Goal: Task Accomplishment & Management: Use online tool/utility

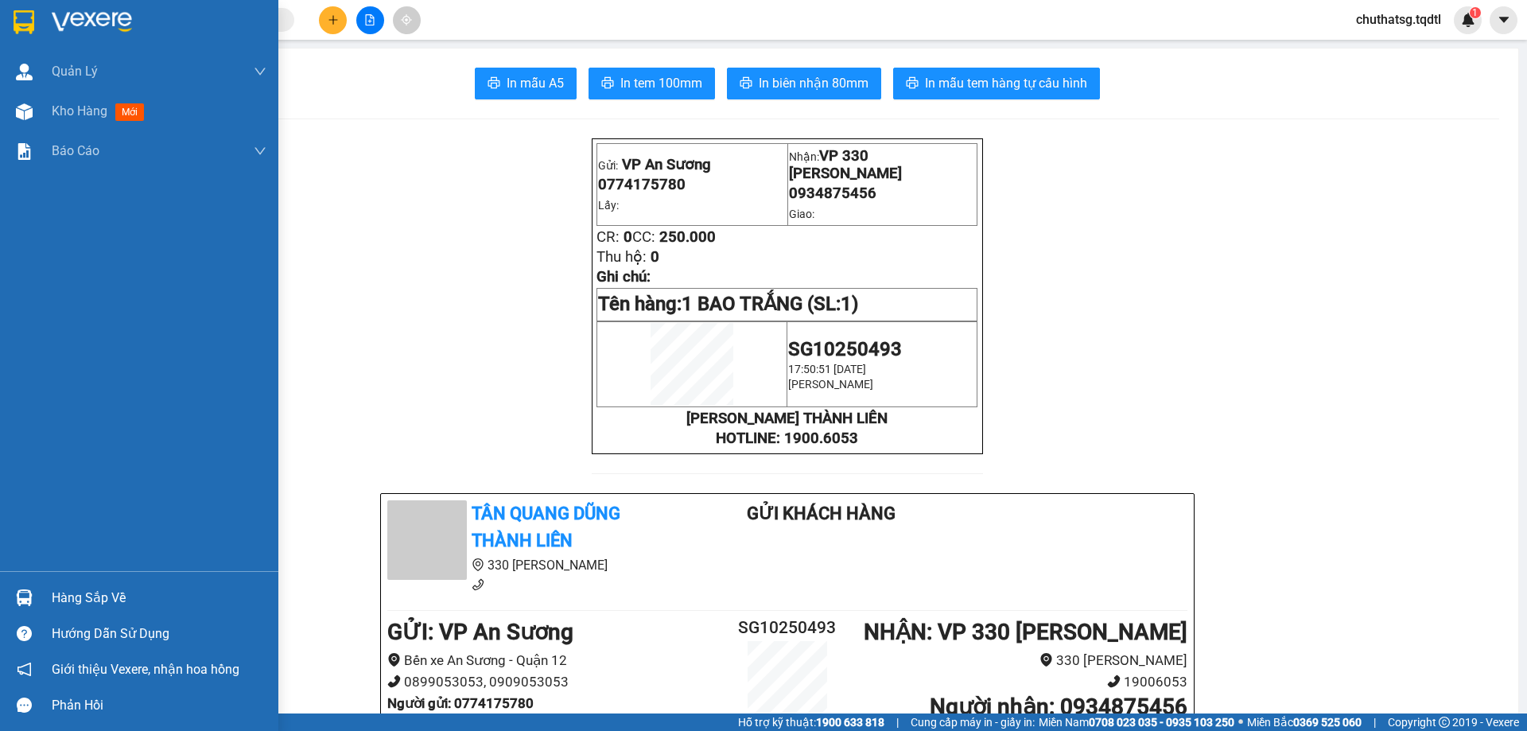
drag, startPoint x: 69, startPoint y: 103, endPoint x: 259, endPoint y: 274, distance: 255.7
click at [72, 103] on span "Kho hàng" at bounding box center [80, 110] width 56 height 15
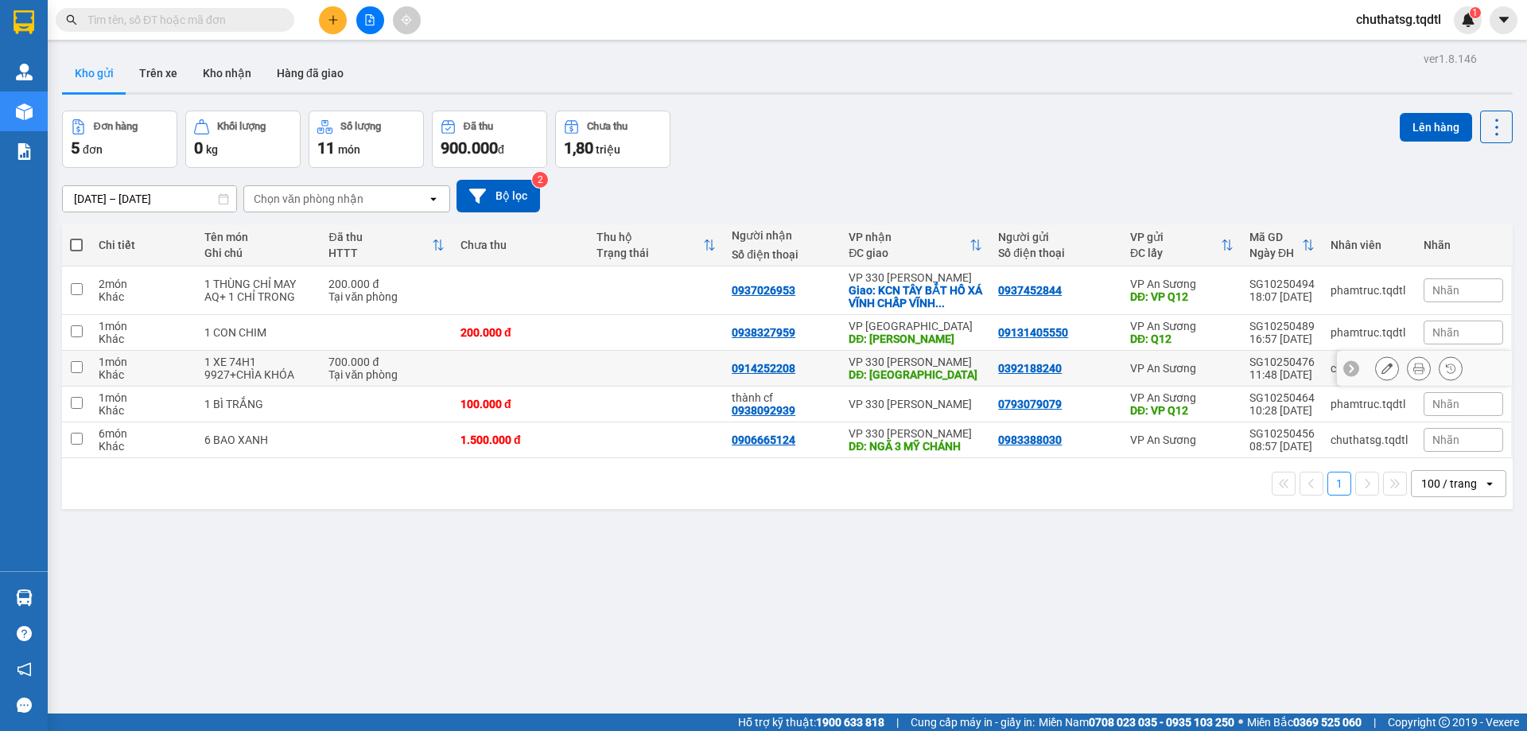
drag, startPoint x: 76, startPoint y: 366, endPoint x: 82, endPoint y: 351, distance: 16.4
click at [80, 352] on td at bounding box center [76, 369] width 29 height 36
checkbox input "true"
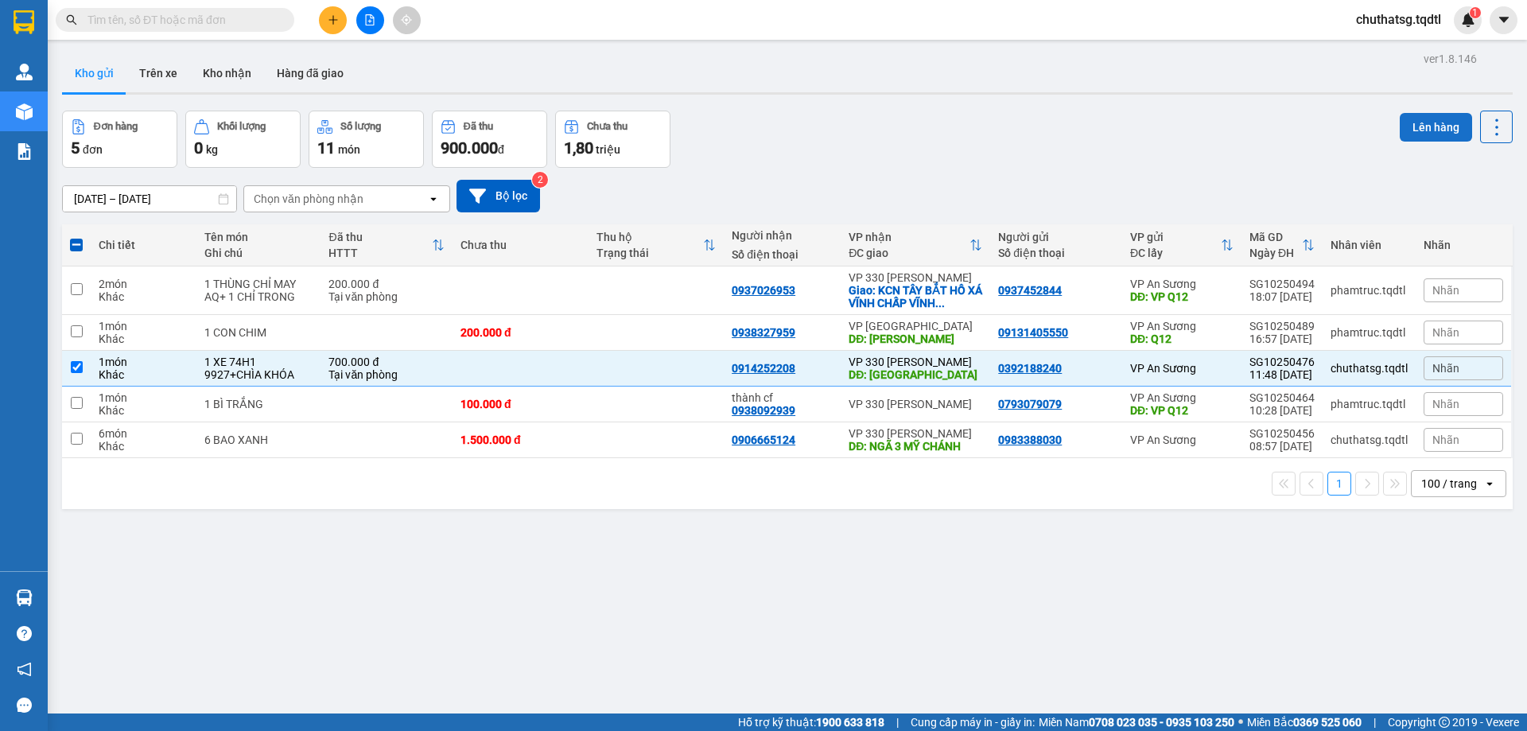
click at [1418, 126] on button "Lên hàng" at bounding box center [1436, 127] width 72 height 29
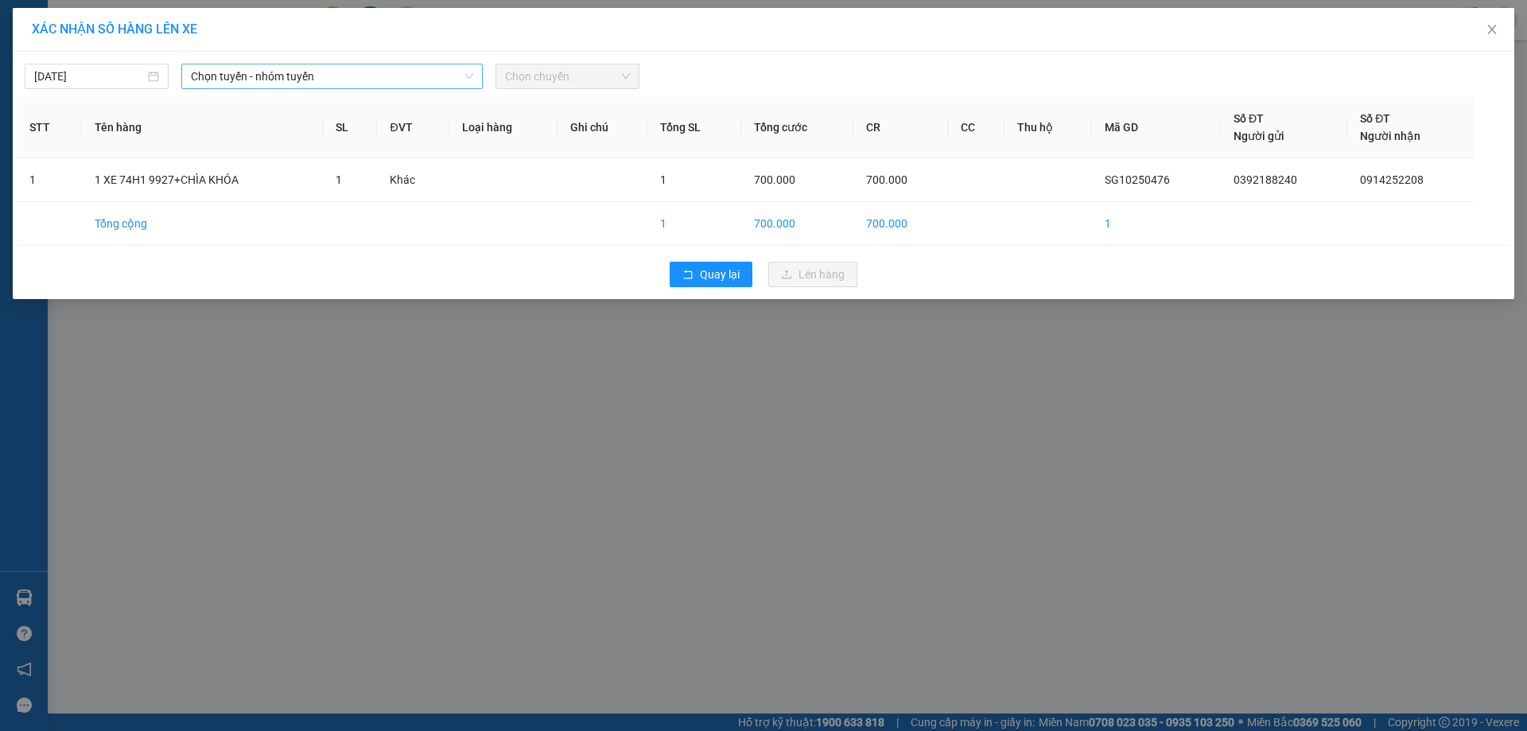
click at [349, 79] on span "Chọn tuyến - nhóm tuyến" at bounding box center [332, 76] width 282 height 24
click at [114, 76] on input "[DATE]" at bounding box center [89, 76] width 111 height 17
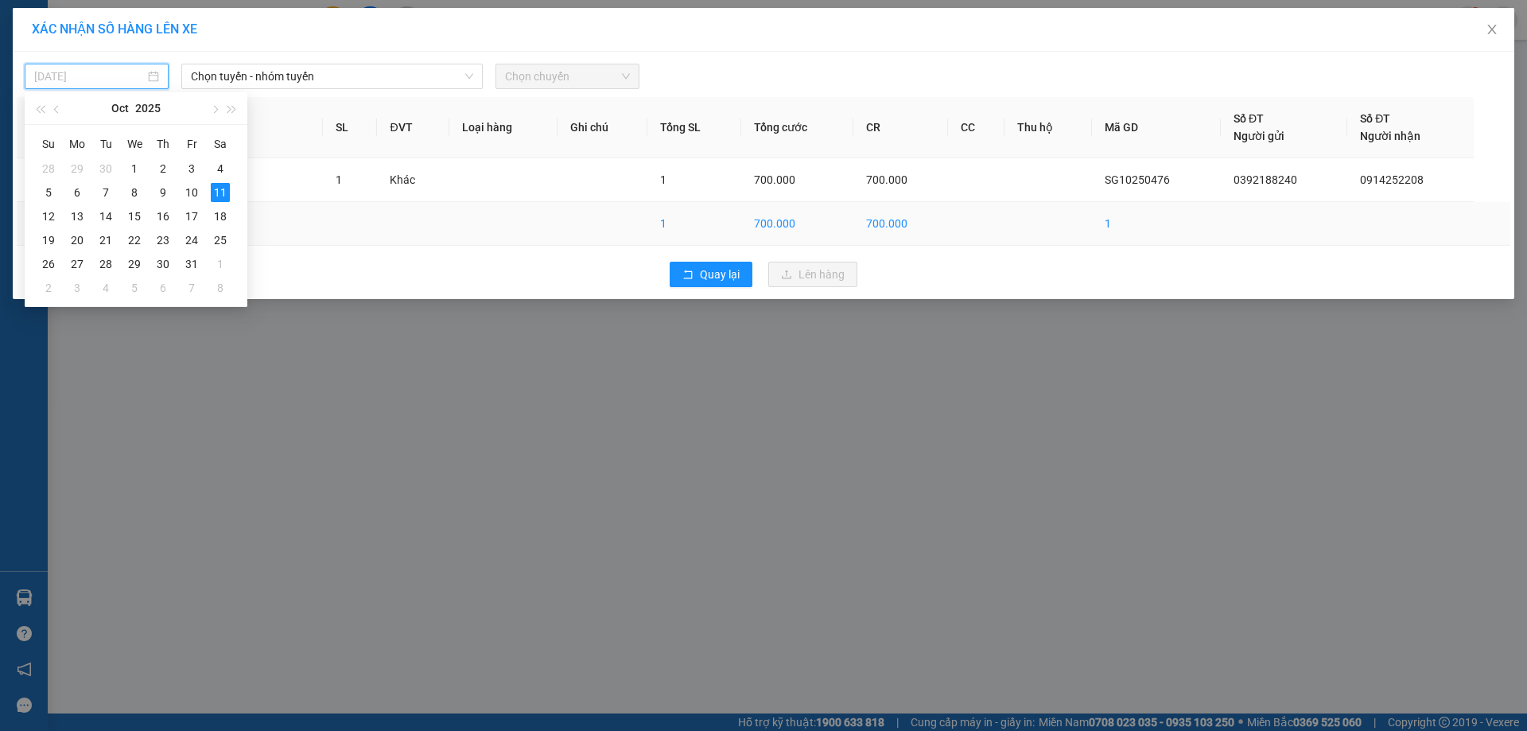
drag, startPoint x: 51, startPoint y: 211, endPoint x: 57, endPoint y: 203, distance: 10.2
click at [52, 209] on div "12" at bounding box center [48, 216] width 19 height 19
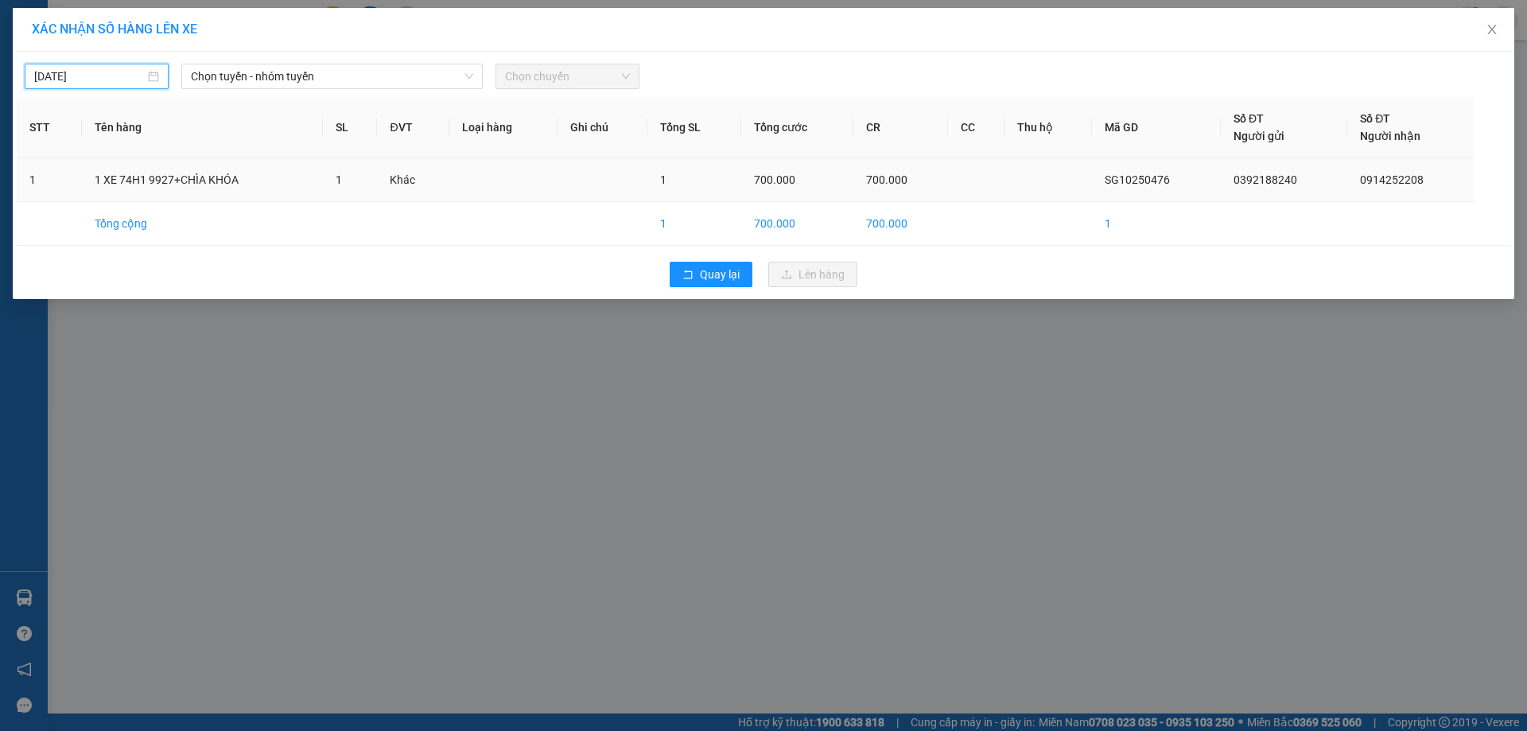
type input "[DATE]"
click at [353, 74] on span "Chọn tuyến - nhóm tuyến" at bounding box center [332, 76] width 282 height 24
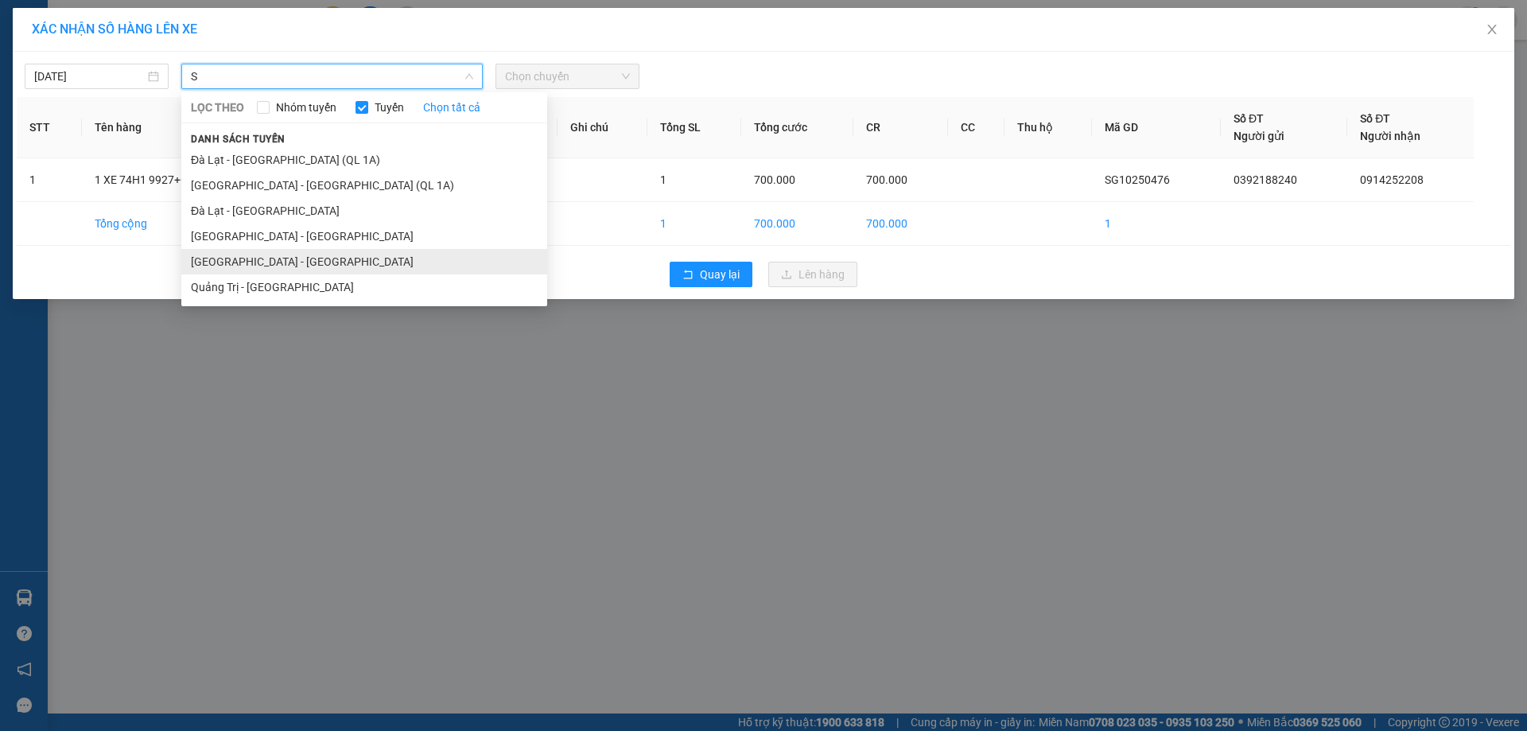
type input "S"
click at [274, 258] on li "[GEOGRAPHIC_DATA] - [GEOGRAPHIC_DATA]" at bounding box center [364, 261] width 366 height 25
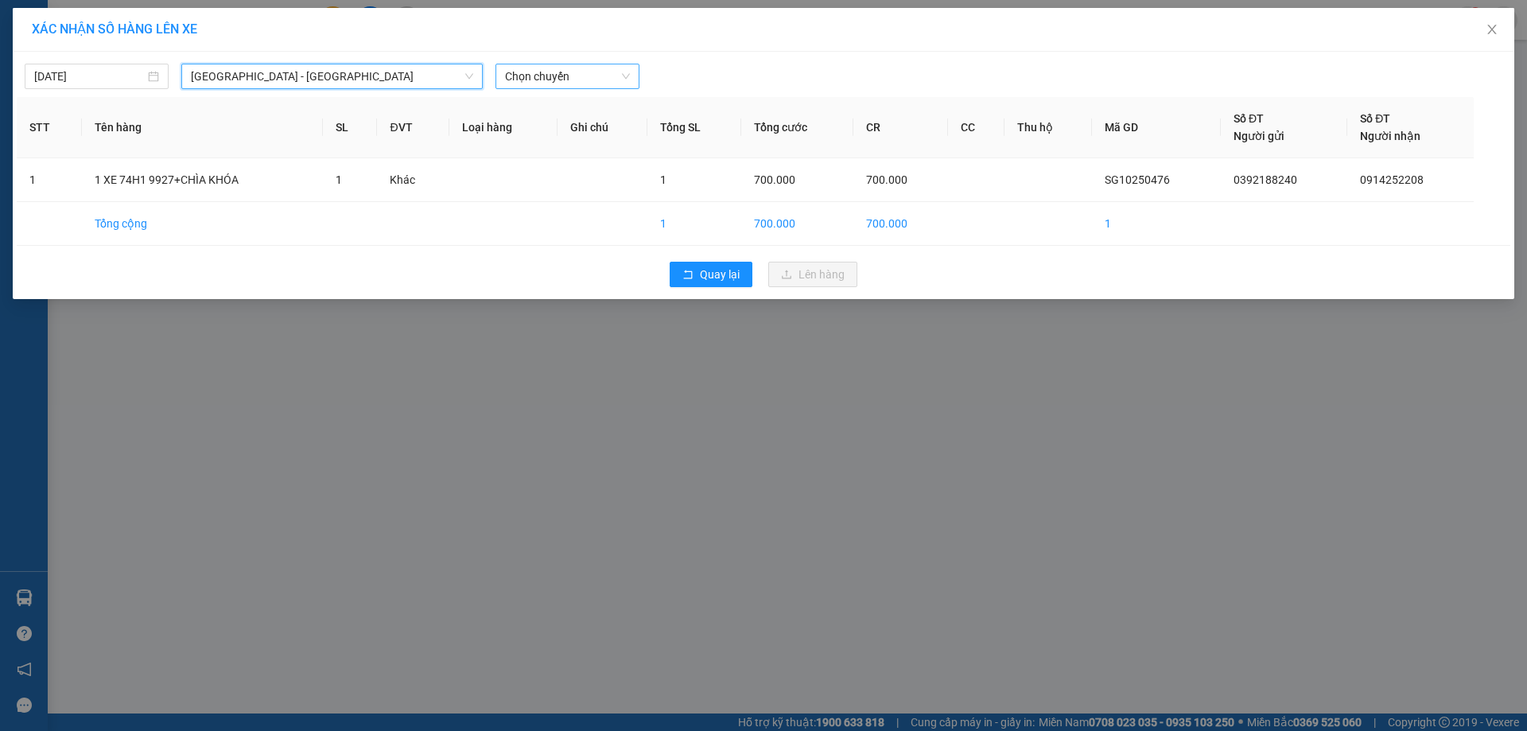
click at [607, 76] on span "Chọn chuyến" at bounding box center [567, 76] width 125 height 24
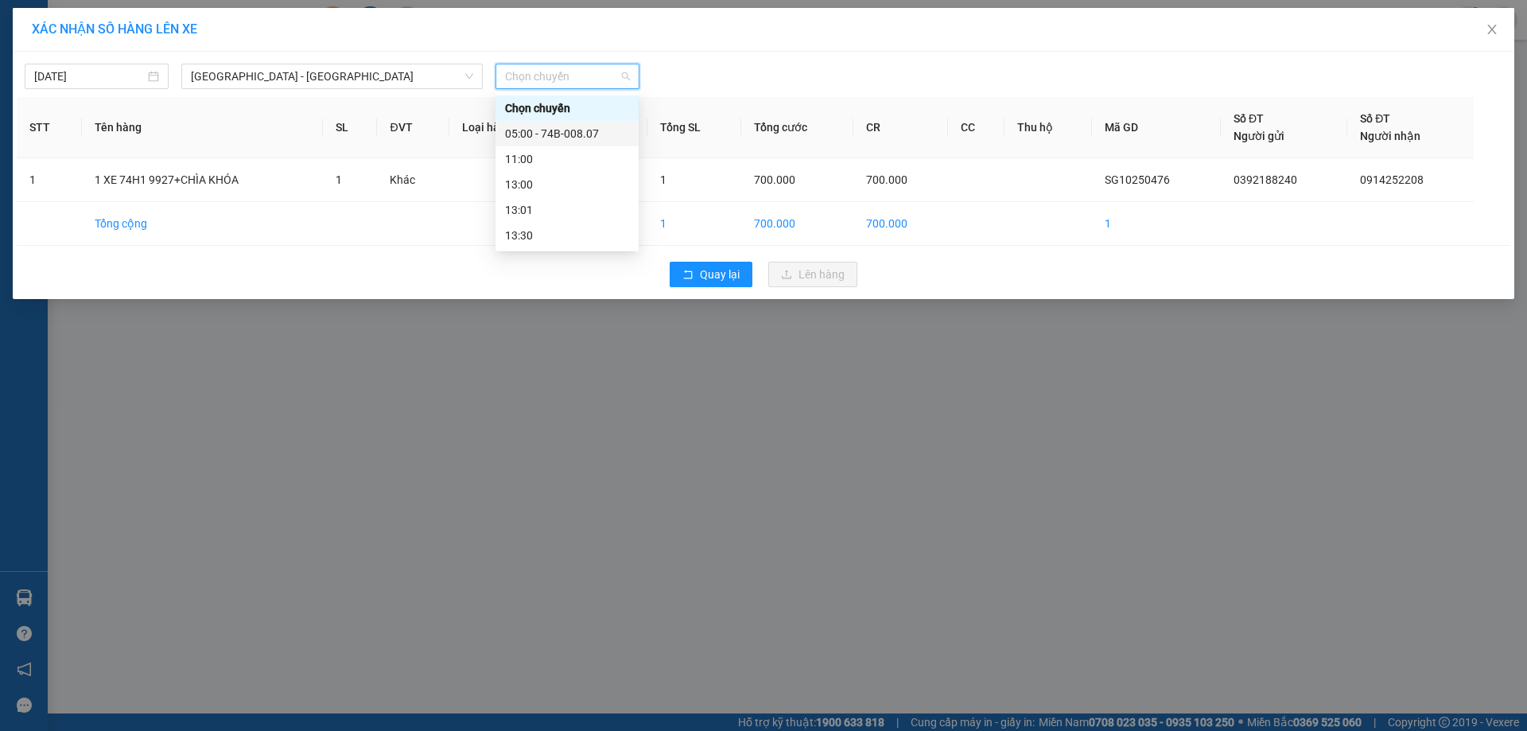
click at [554, 132] on div "05:00 - 74B-008.07" at bounding box center [567, 133] width 124 height 17
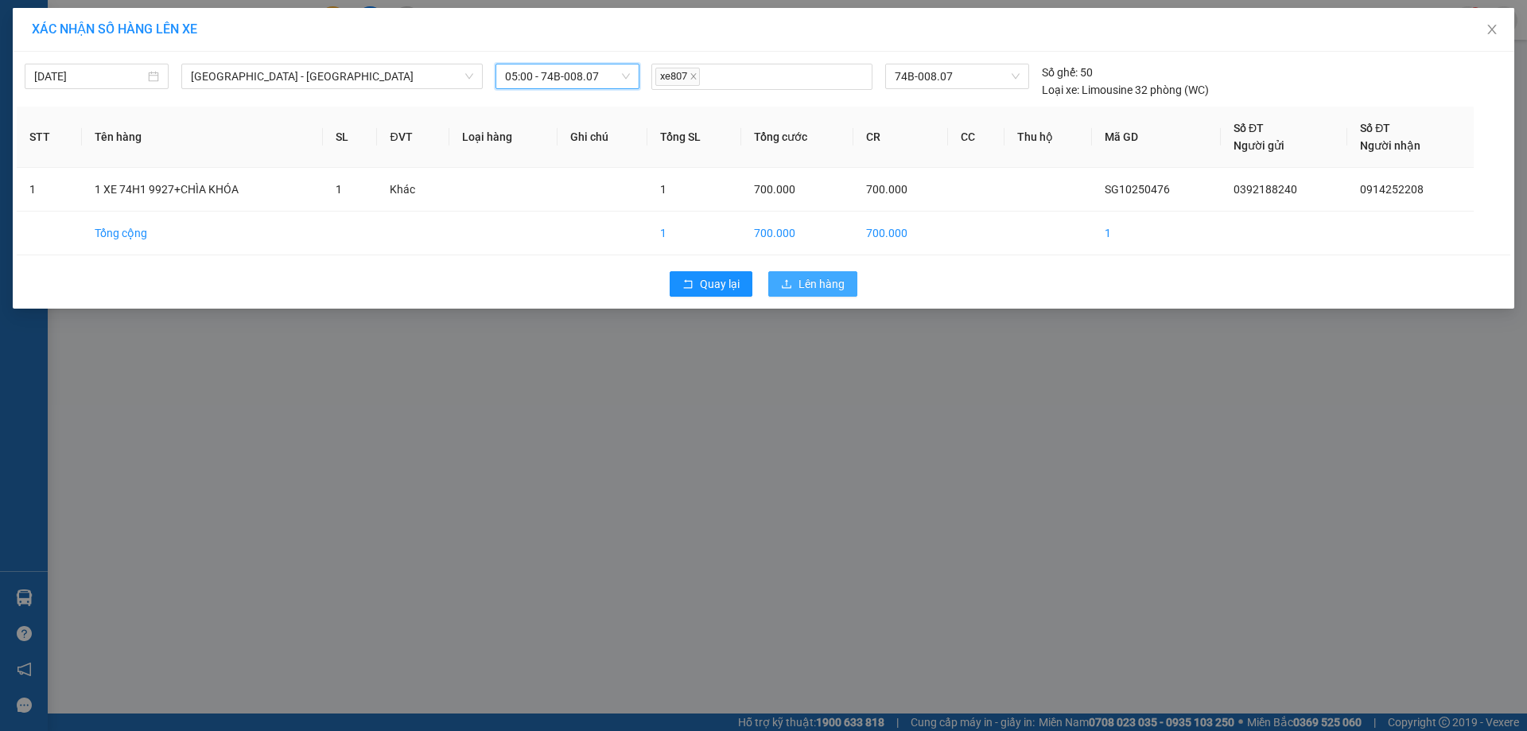
click at [828, 280] on span "Lên hàng" at bounding box center [822, 283] width 46 height 17
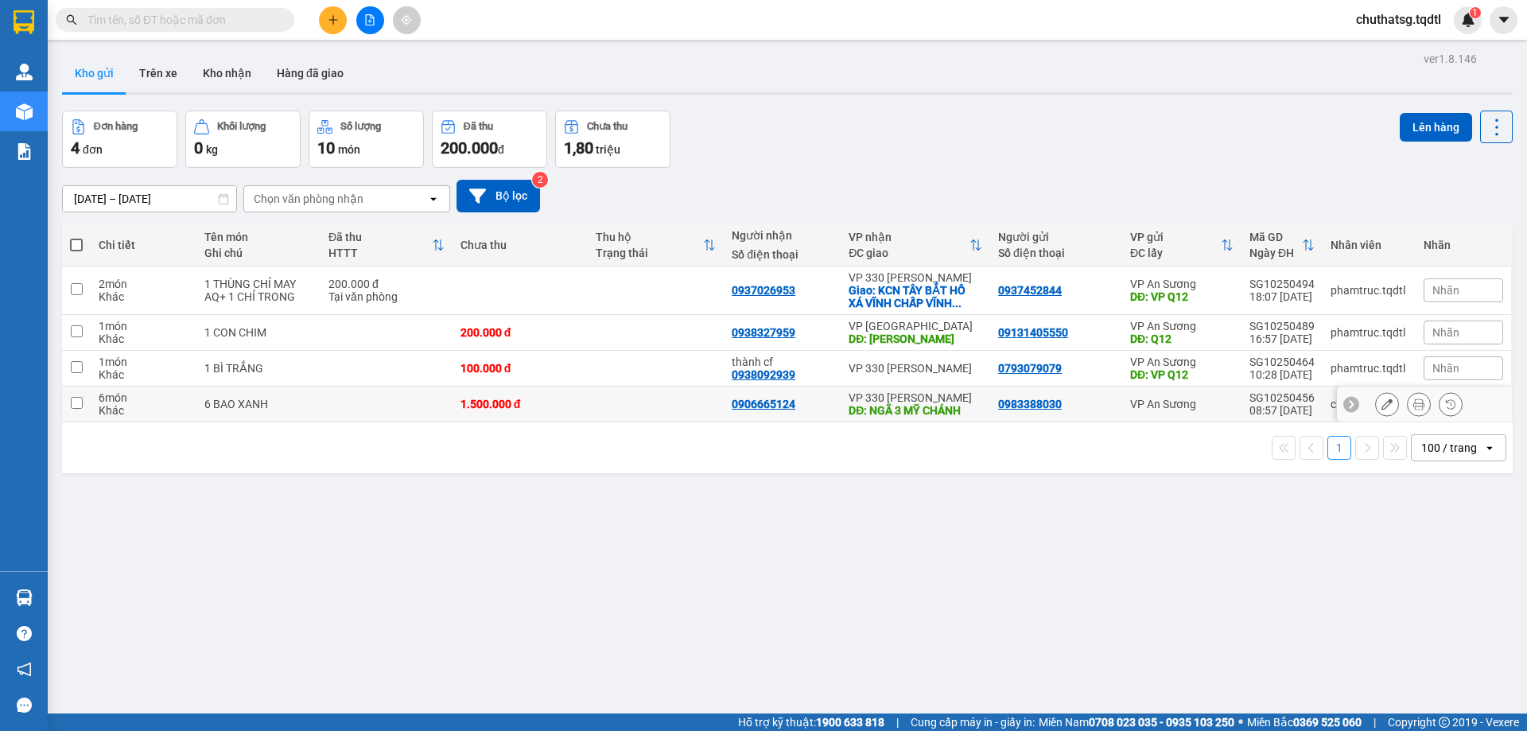
click at [77, 400] on input "checkbox" at bounding box center [77, 403] width 12 height 12
checkbox input "true"
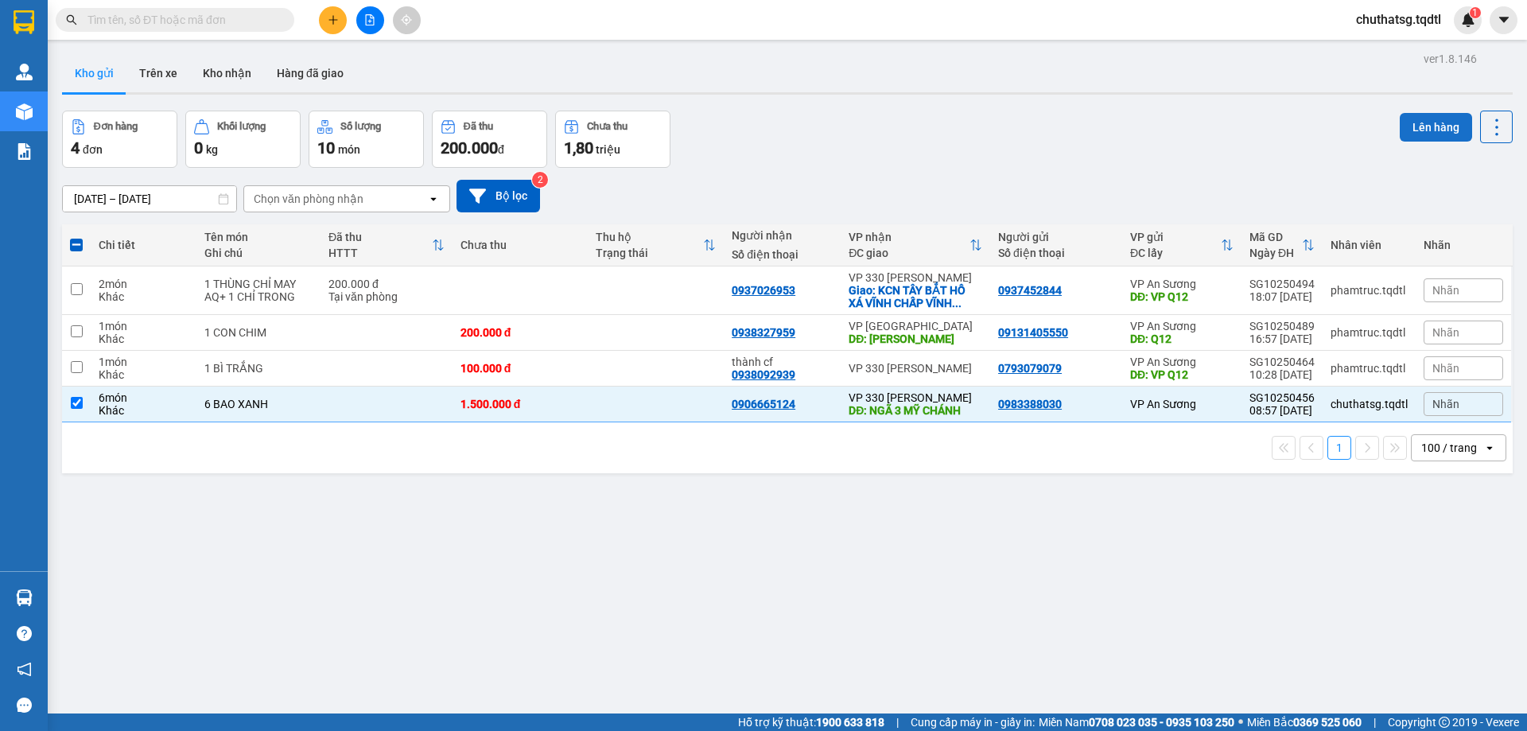
click at [1410, 123] on button "Lên hàng" at bounding box center [1436, 127] width 72 height 29
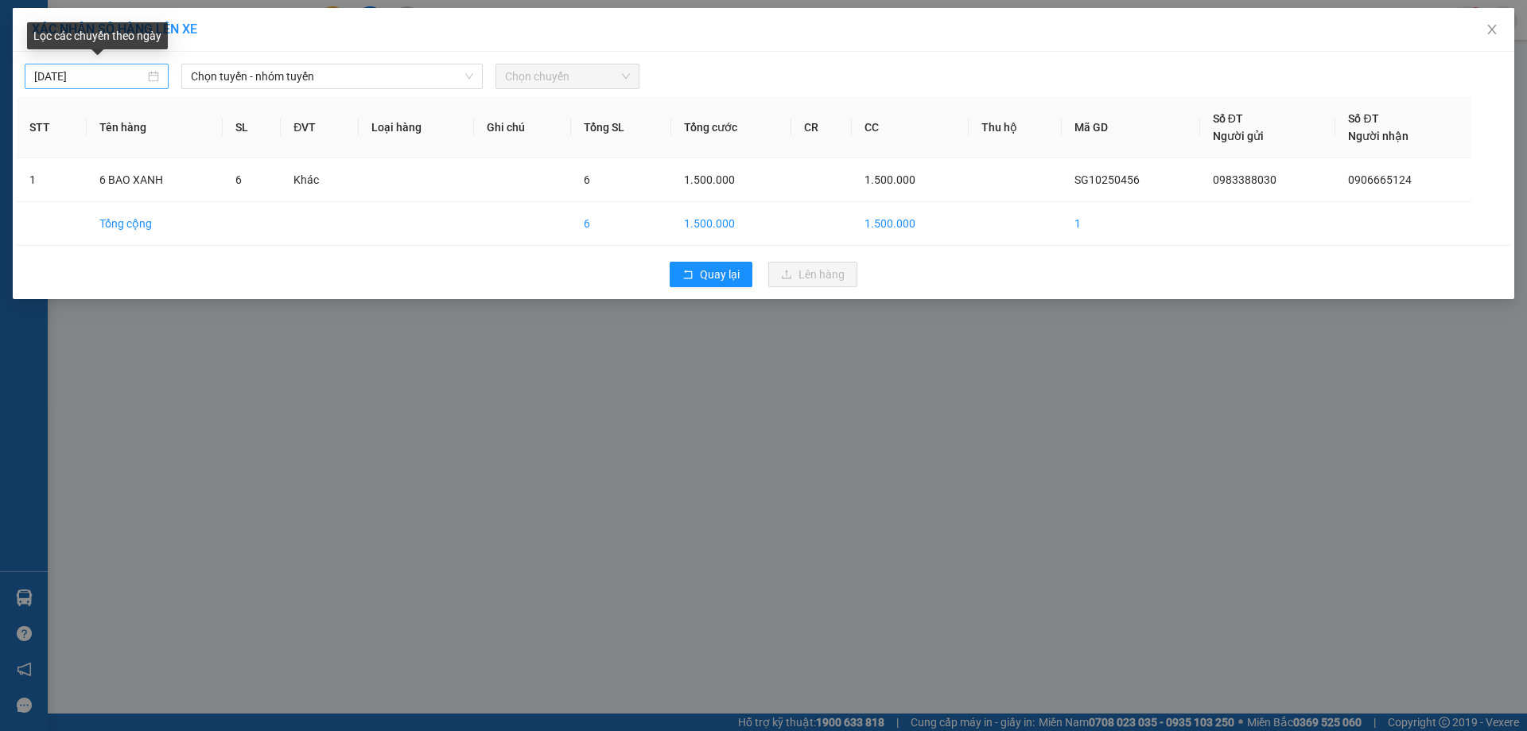
type input "[DATE]"
click at [104, 80] on input "[DATE]" at bounding box center [89, 76] width 111 height 17
click at [387, 69] on span "Chọn tuyến - nhóm tuyến" at bounding box center [332, 76] width 282 height 24
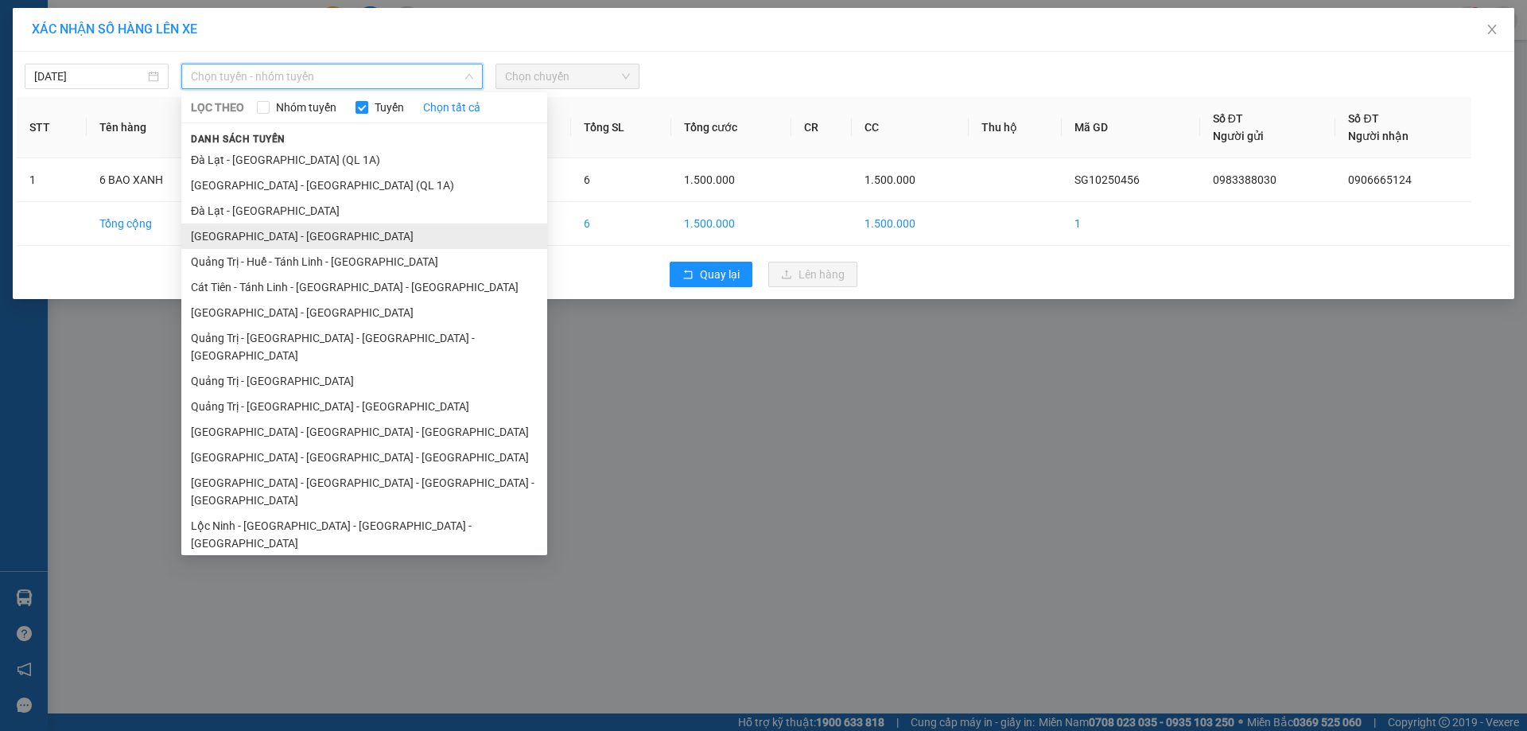
click at [225, 234] on li "[GEOGRAPHIC_DATA] - [GEOGRAPHIC_DATA]" at bounding box center [364, 236] width 366 height 25
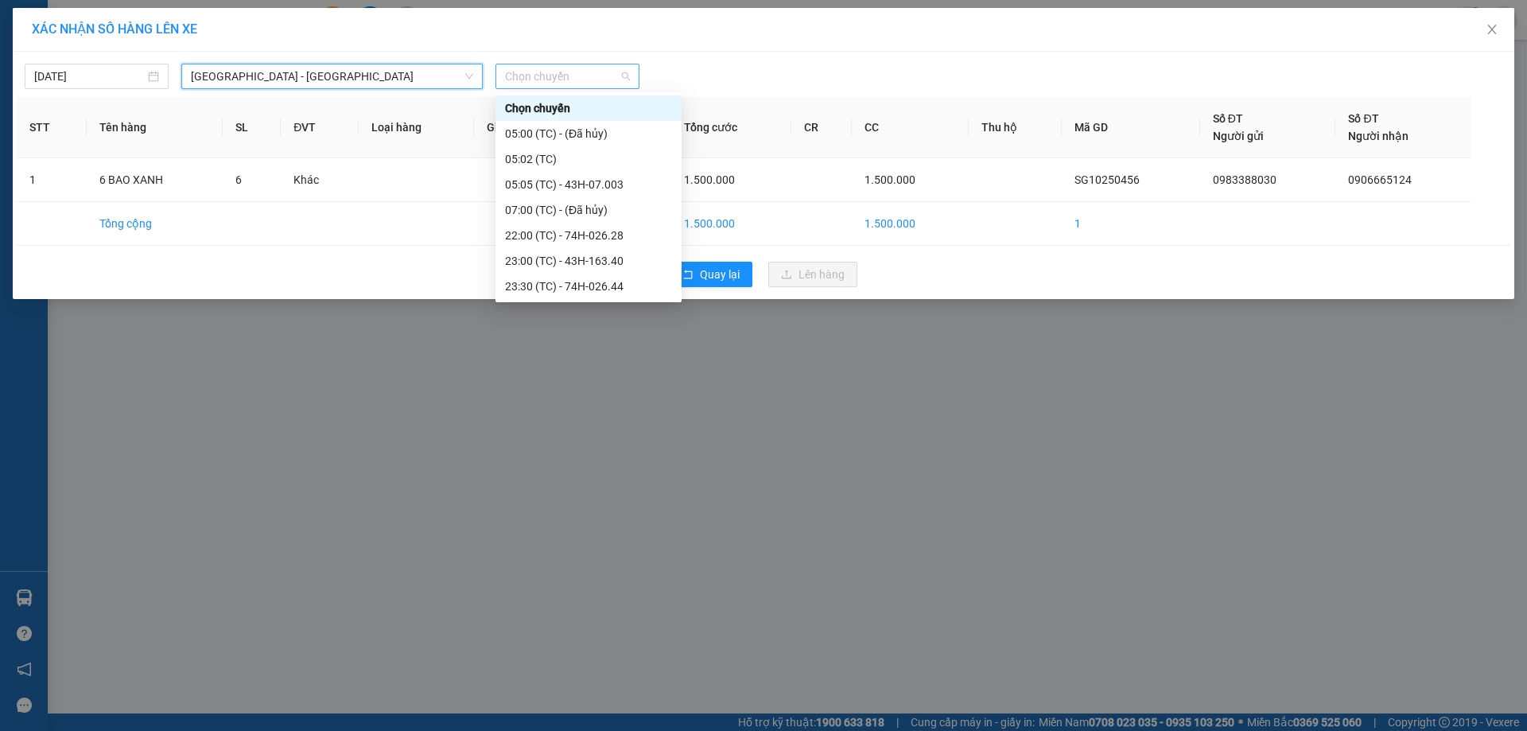
click at [582, 73] on span "Chọn chuyến" at bounding box center [567, 76] width 125 height 24
click at [644, 231] on div "22:00 (TC) - 74H-026.28" at bounding box center [588, 235] width 167 height 17
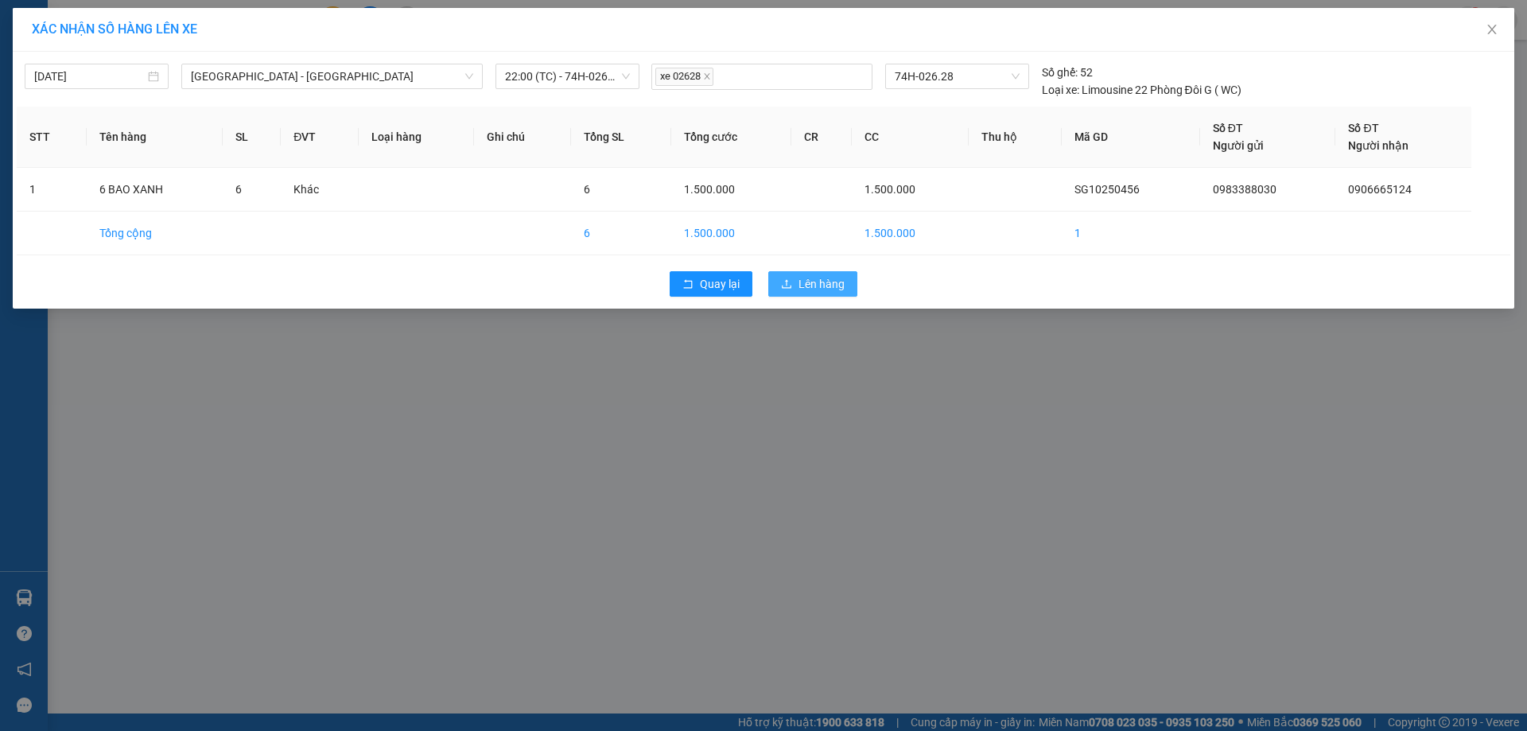
click at [829, 282] on span "Lên hàng" at bounding box center [822, 283] width 46 height 17
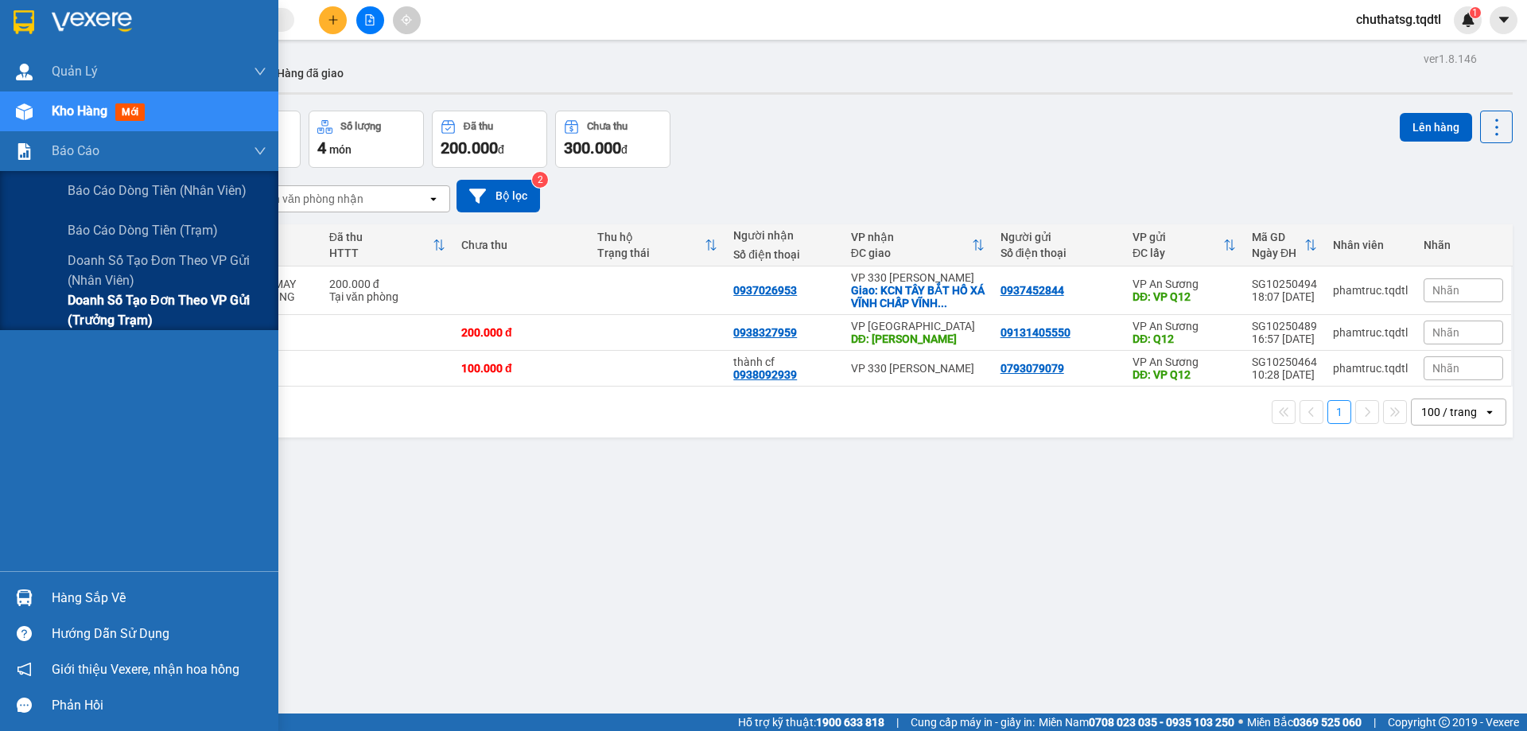
click at [68, 299] on span "Doanh số tạo đơn theo VP gửi (trưởng trạm)" at bounding box center [167, 310] width 199 height 40
